Goal: Task Accomplishment & Management: Complete application form

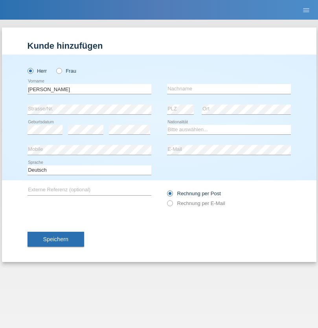
type input "David"
click at [228, 89] on input "text" at bounding box center [229, 89] width 124 height 10
type input "Senn"
select select "CH"
select select "en"
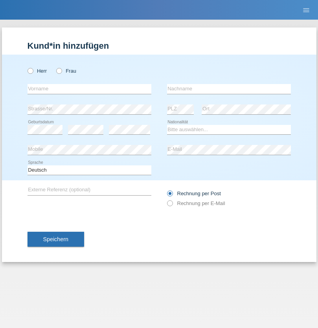
radio input "true"
click at [89, 89] on input "text" at bounding box center [89, 89] width 124 height 10
type input "Bilalli"
click at [228, 89] on input "text" at bounding box center [229, 89] width 124 height 10
type input "Milazim"
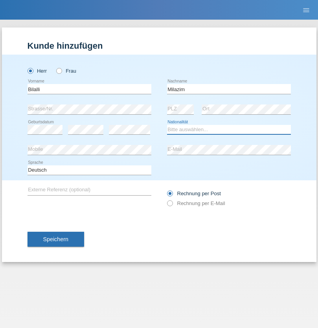
select select "XK"
select select "C"
select select "20"
select select "11"
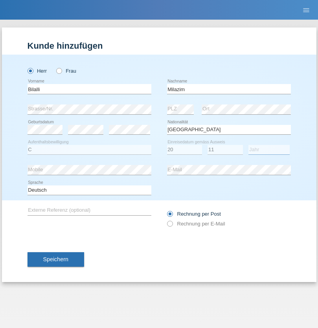
select select "1968"
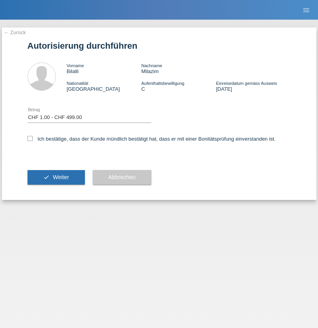
select select "1"
checkbox input "true"
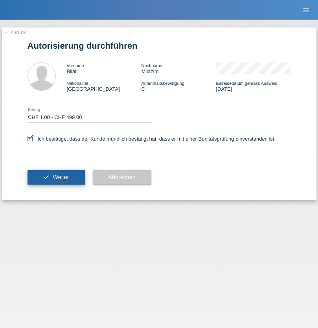
click at [56, 177] on span "Weiter" at bounding box center [61, 177] width 16 height 6
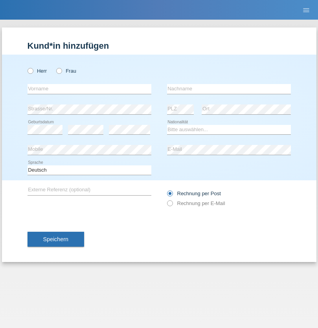
radio input "true"
click at [89, 89] on input "text" at bounding box center [89, 89] width 124 height 10
type input "Shanas"
click at [228, 89] on input "text" at bounding box center [229, 89] width 124 height 10
type input "Baranati"
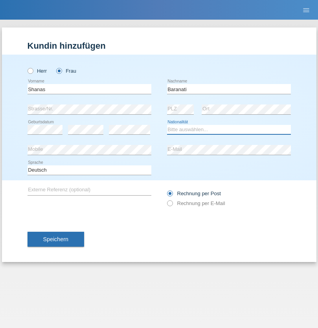
select select "CH"
radio input "true"
click at [89, 89] on input "text" at bounding box center [89, 89] width 124 height 10
type input "Moser"
click at [228, 89] on input "text" at bounding box center [229, 89] width 124 height 10
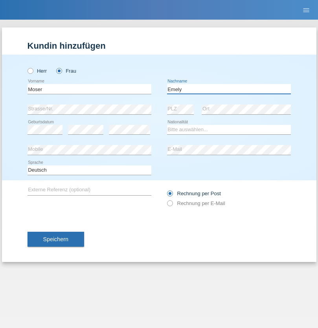
type input "Emely"
select select "CH"
radio input "true"
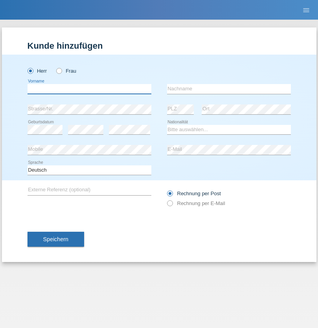
click at [89, 89] on input "text" at bounding box center [89, 89] width 124 height 10
type input "Mohammad Qais"
click at [228, 89] on input "text" at bounding box center [229, 89] width 124 height 10
type input "Nemani"
select select "AF"
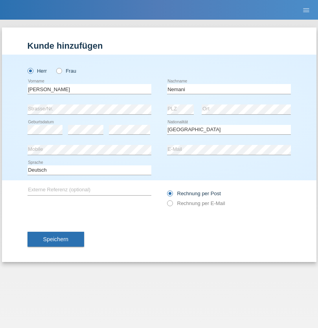
select select "C"
select select "02"
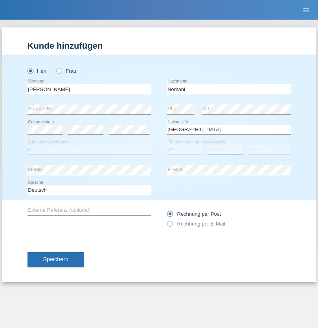
select select "01"
select select "2021"
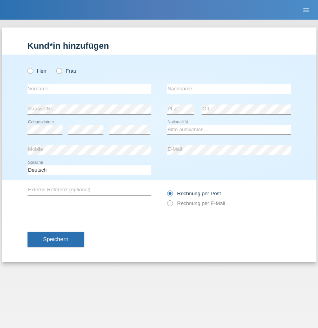
radio input "true"
click at [89, 89] on input "text" at bounding box center [89, 89] width 124 height 10
type input "Besart"
click at [228, 89] on input "text" at bounding box center [229, 89] width 124 height 10
type input "Emiri"
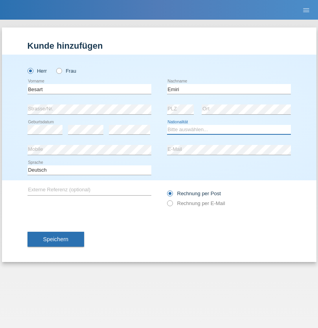
select select "XK"
select select "C"
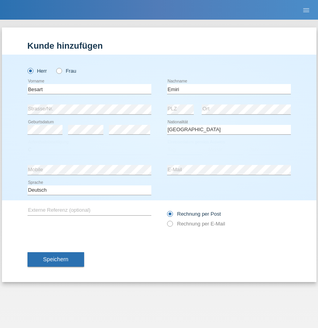
select select "04"
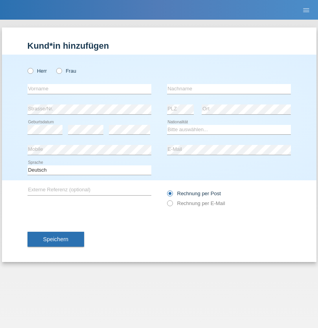
radio input "true"
click at [89, 89] on input "text" at bounding box center [89, 89] width 124 height 10
type input "[PERSON_NAME]"
click at [228, 89] on input "text" at bounding box center [229, 89] width 124 height 10
type input "Jacquet"
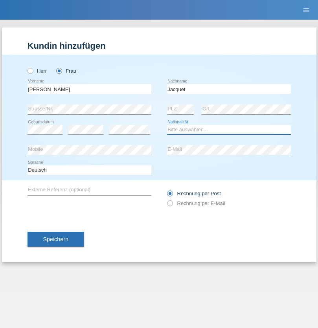
select select "CH"
radio input "true"
select select "DE"
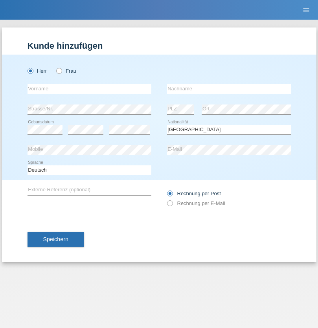
select select "C"
select select "07"
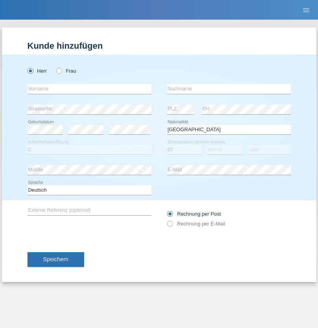
select select "11"
select select "1972"
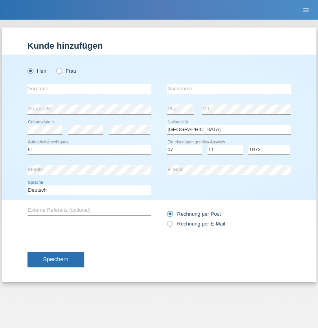
select select "en"
